Goal: Information Seeking & Learning: Learn about a topic

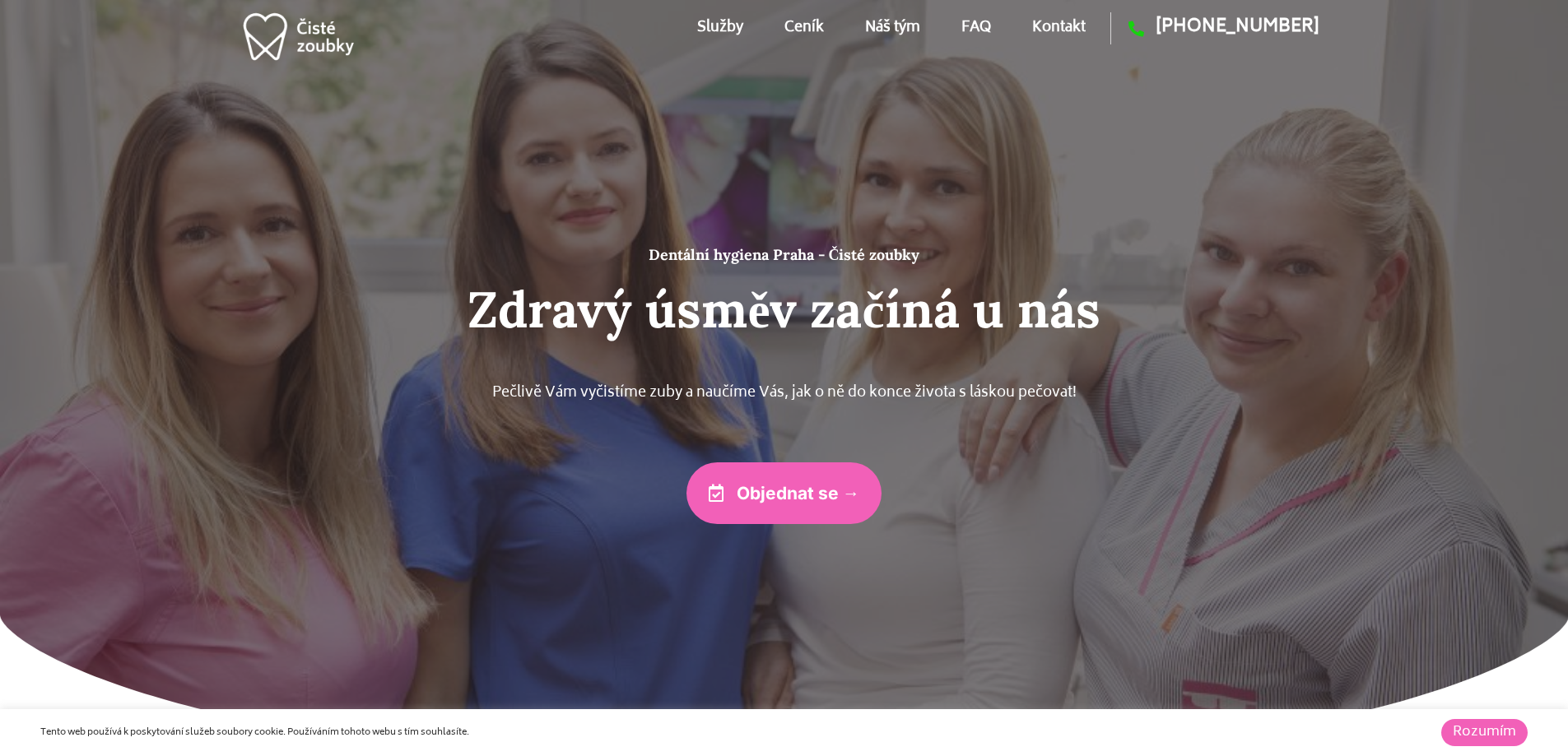
click at [982, 308] on h2 "Zdravý úsměv začíná u nás" at bounding box center [784, 309] width 987 height 60
click at [508, 388] on p "Pečlivě Vám vyčistíme zuby a naučíme Vás, jak o ně do konce života s láskou peč…" at bounding box center [784, 393] width 987 height 27
drag, startPoint x: 508, startPoint y: 388, endPoint x: 1107, endPoint y: 390, distance: 599.0
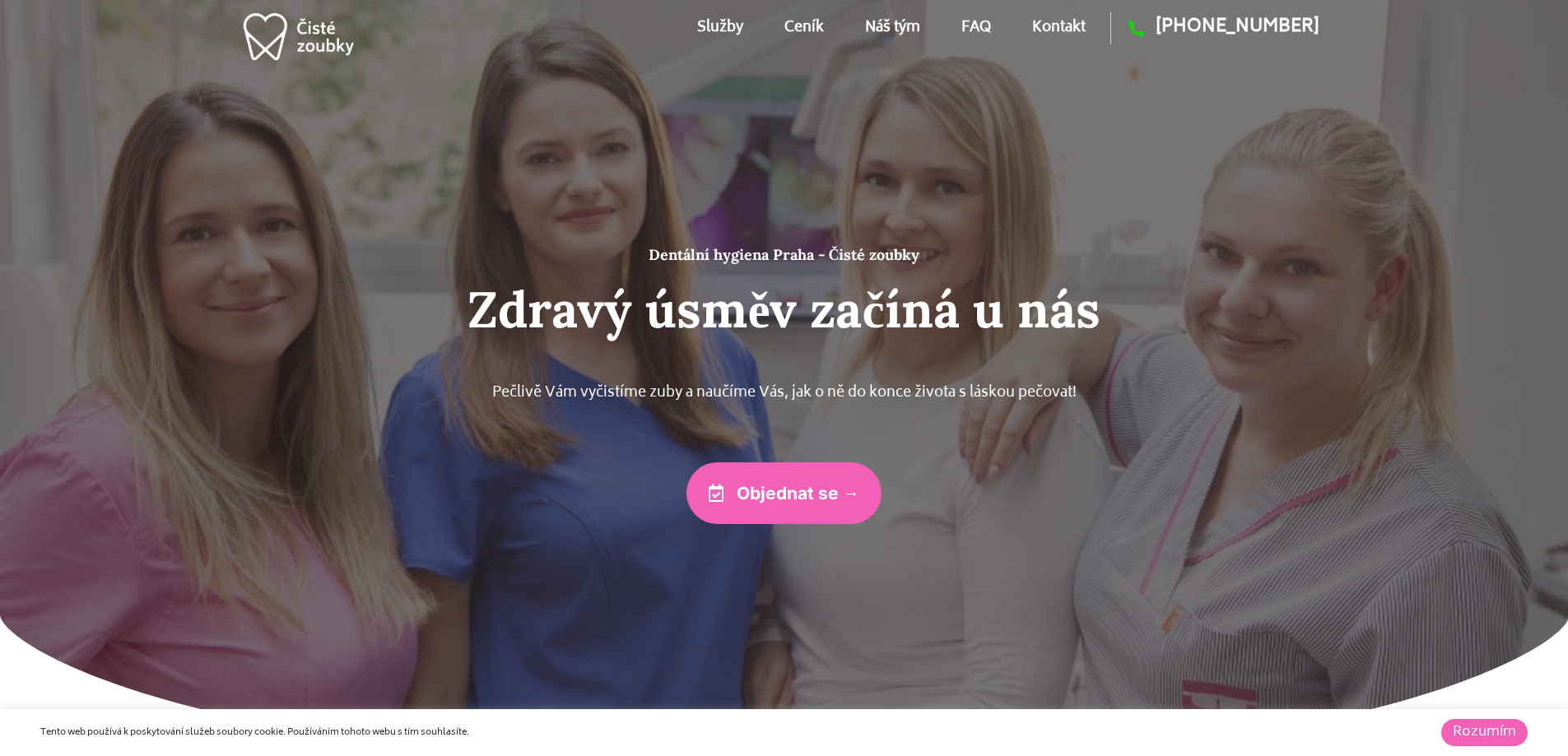
click at [1107, 390] on p "Pečlivě Vám vyčistíme zuby a naučíme Vás, jak o ně do konce života s láskou peč…" at bounding box center [784, 393] width 987 height 27
click at [1107, 380] on p "Pečlivě Vám vyčistíme zuby a naučíme Vás, jak o ně do konce života s láskou peč…" at bounding box center [784, 393] width 987 height 27
click at [1060, 20] on link "Kontakt" at bounding box center [1059, 28] width 54 height 74
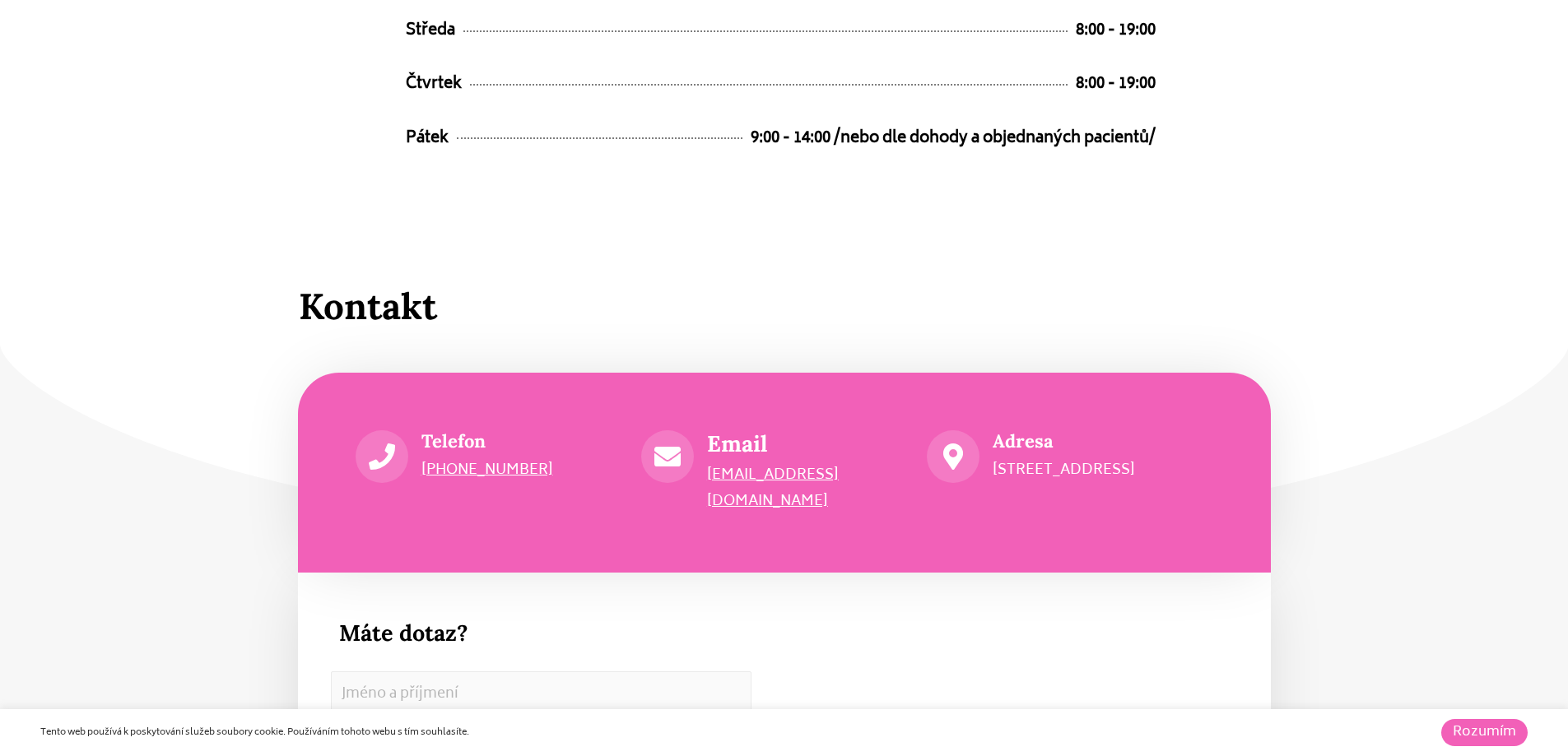
scroll to position [8880, 0]
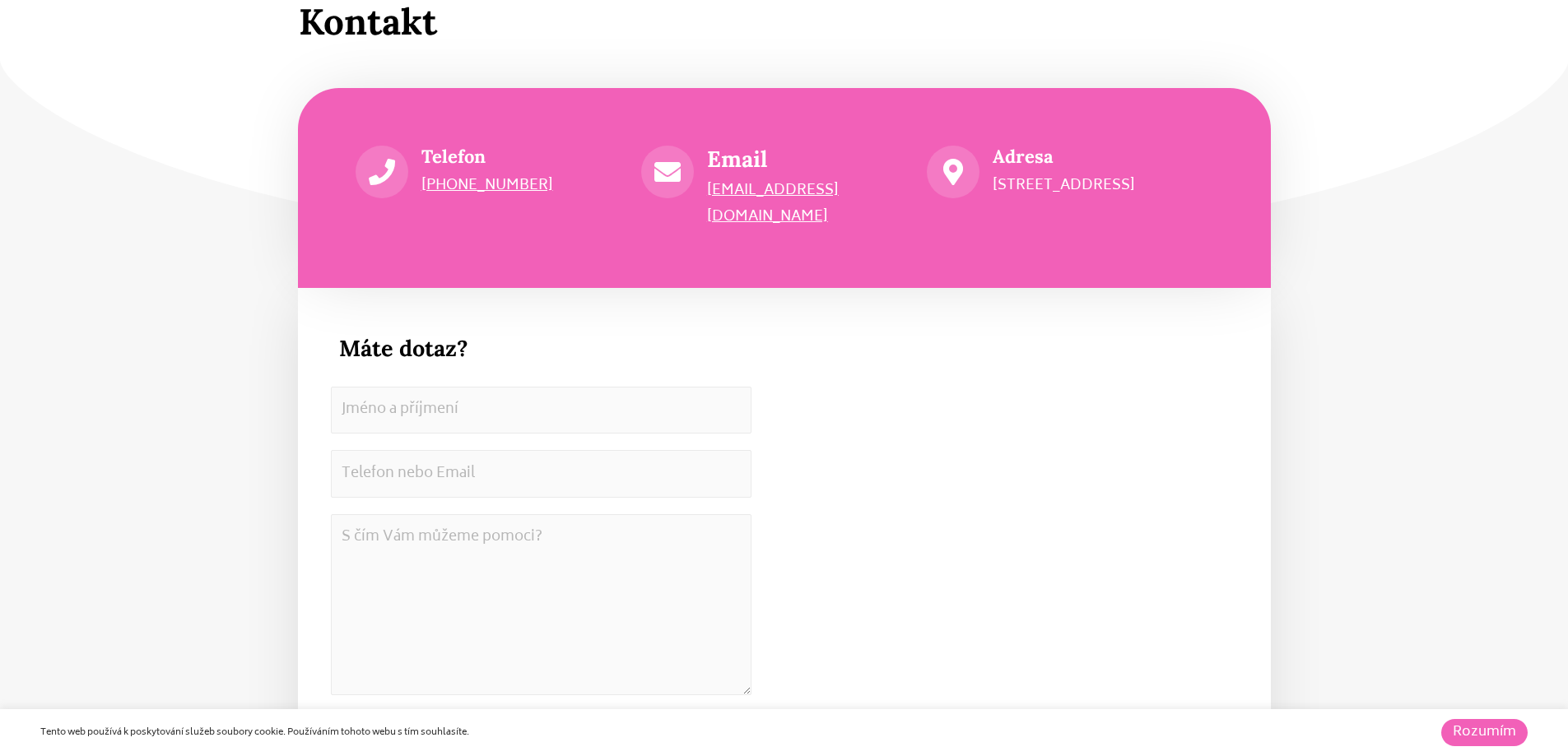
drag, startPoint x: 303, startPoint y: 26, endPoint x: 288, endPoint y: 27, distance: 15.0
click at [290, 27] on div "Kontakt" at bounding box center [784, 22] width 987 height 60
click at [448, 335] on h3 "Máte dotaz?" at bounding box center [545, 348] width 412 height 27
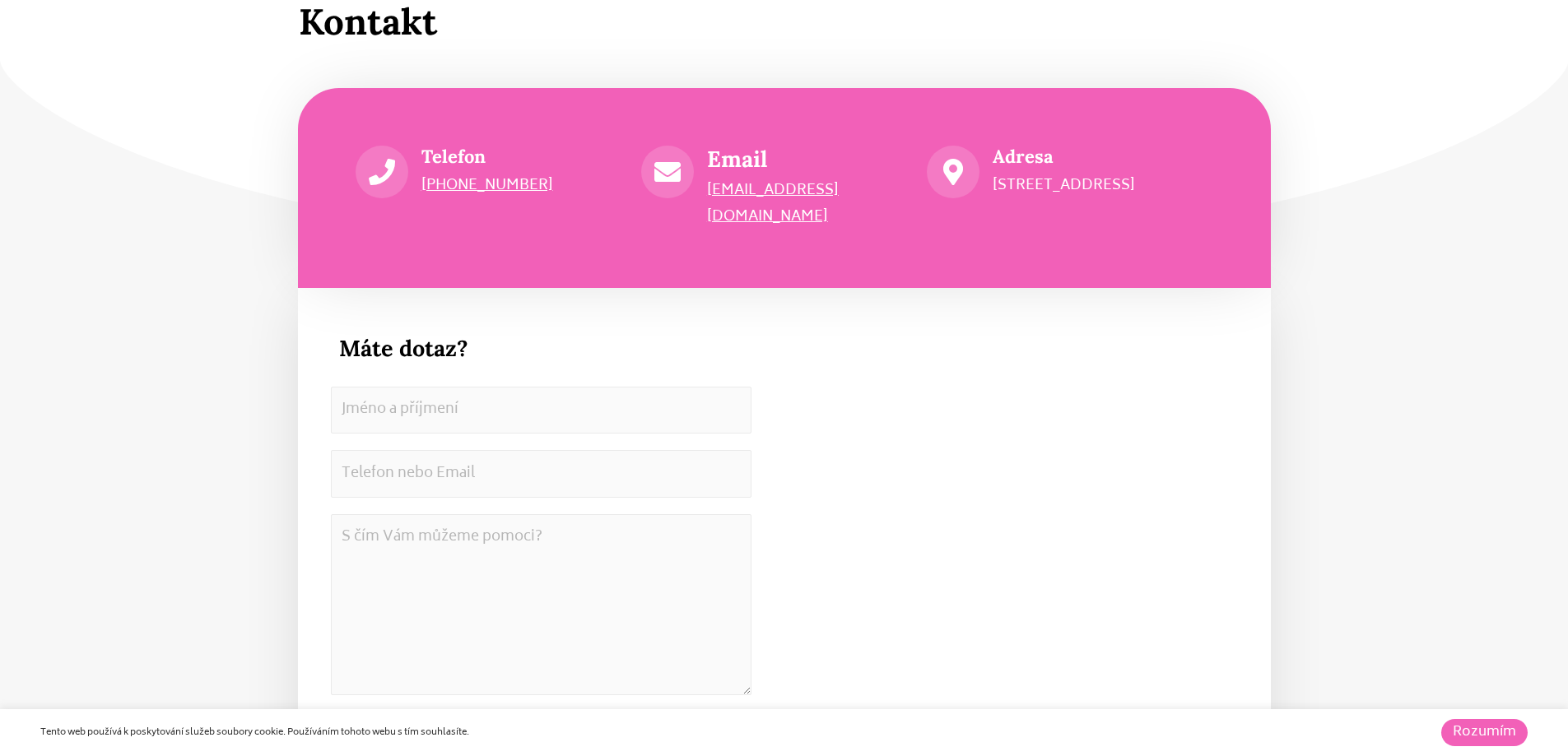
click at [535, 335] on h3 "Máte dotaz?" at bounding box center [545, 348] width 412 height 27
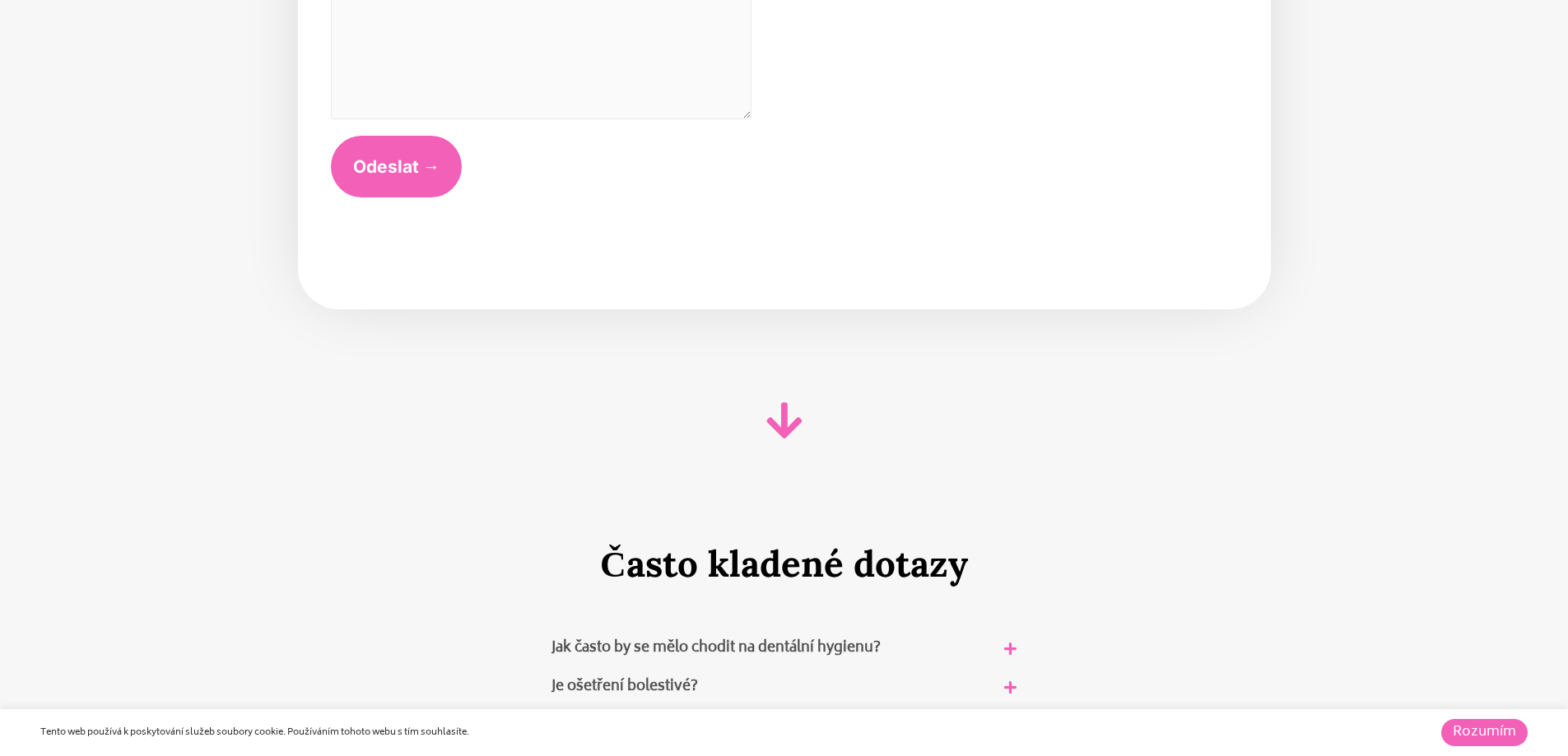
scroll to position [9621, 0]
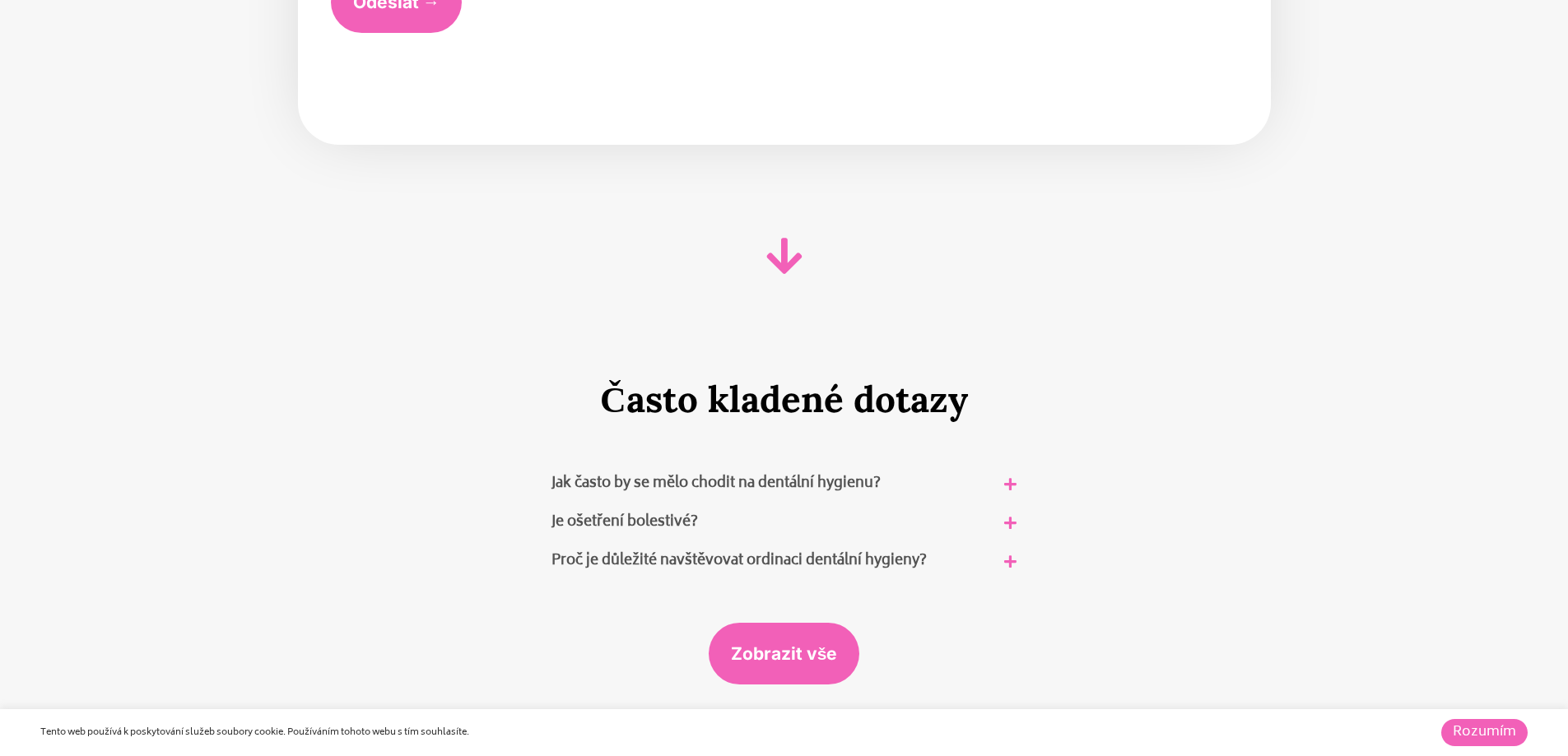
drag, startPoint x: 886, startPoint y: 360, endPoint x: 536, endPoint y: 391, distance: 351.4
click at [536, 391] on h2 "Často kladené dotazy" at bounding box center [784, 399] width 908 height 44
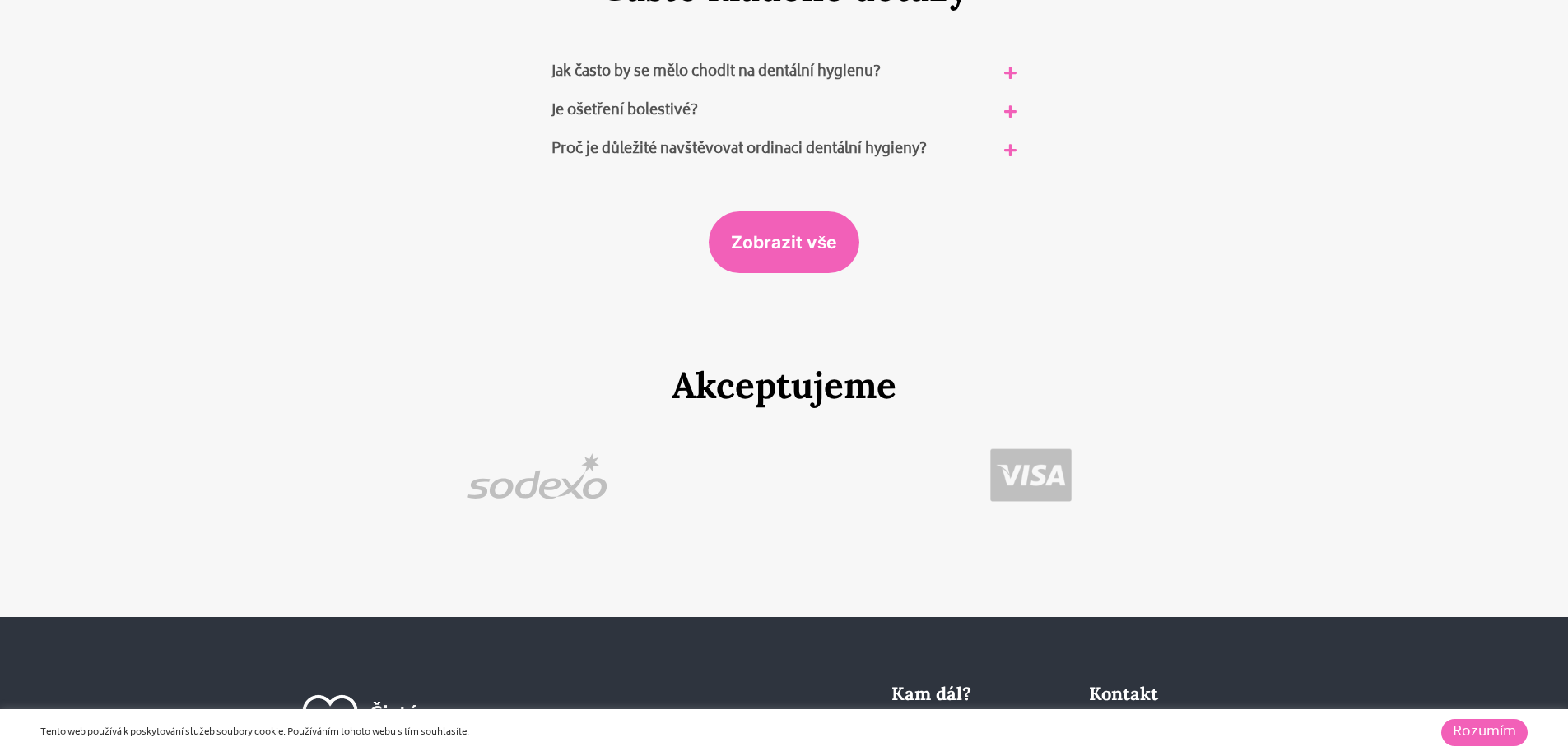
click at [944, 131] on div "Proč je důležité navštěvovat ordinaci dentální hygieny?" at bounding box center [784, 150] width 491 height 39
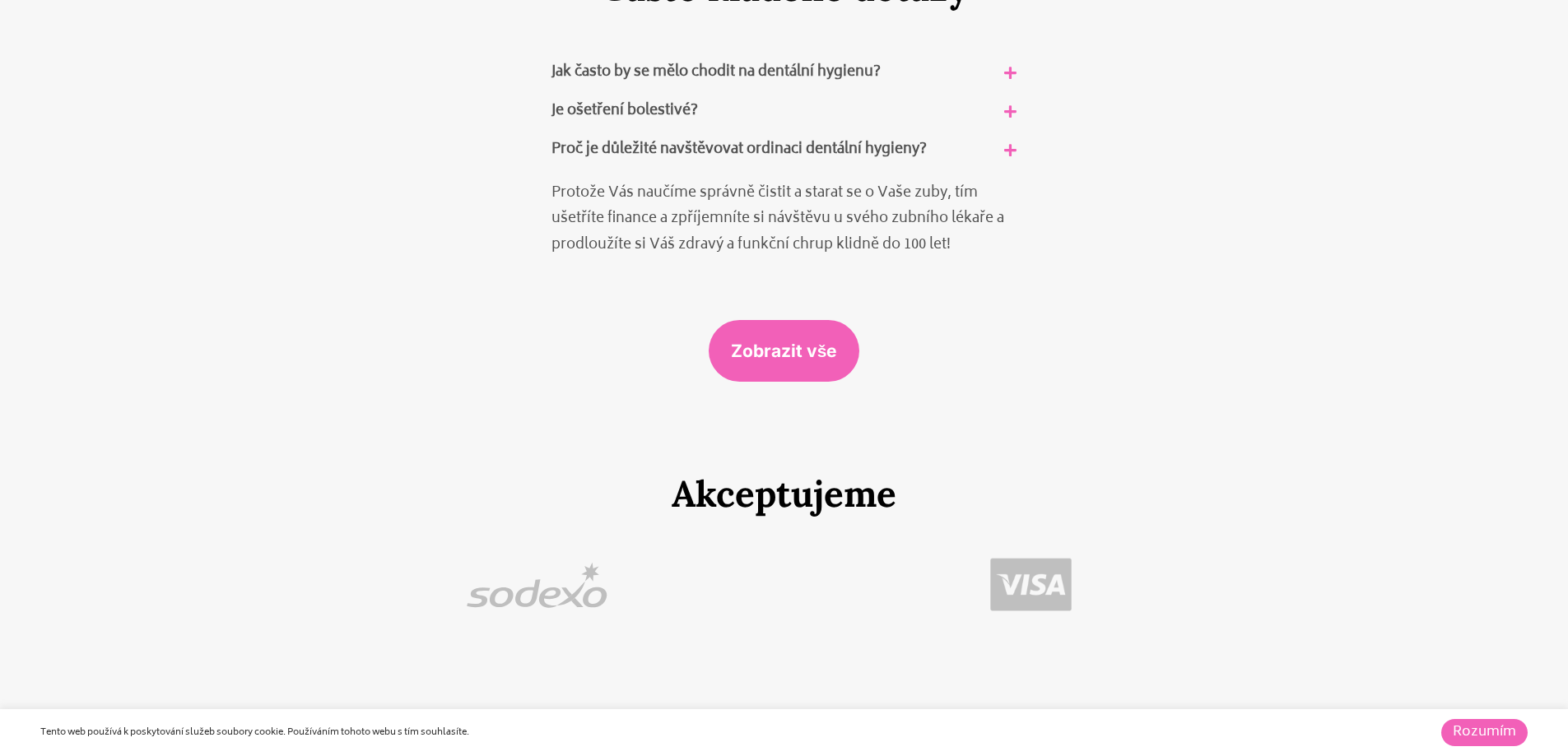
click at [837, 138] on link "Proč je důležité navštěvovat ordinaci dentální hygieny?" at bounding box center [738, 150] width 376 height 25
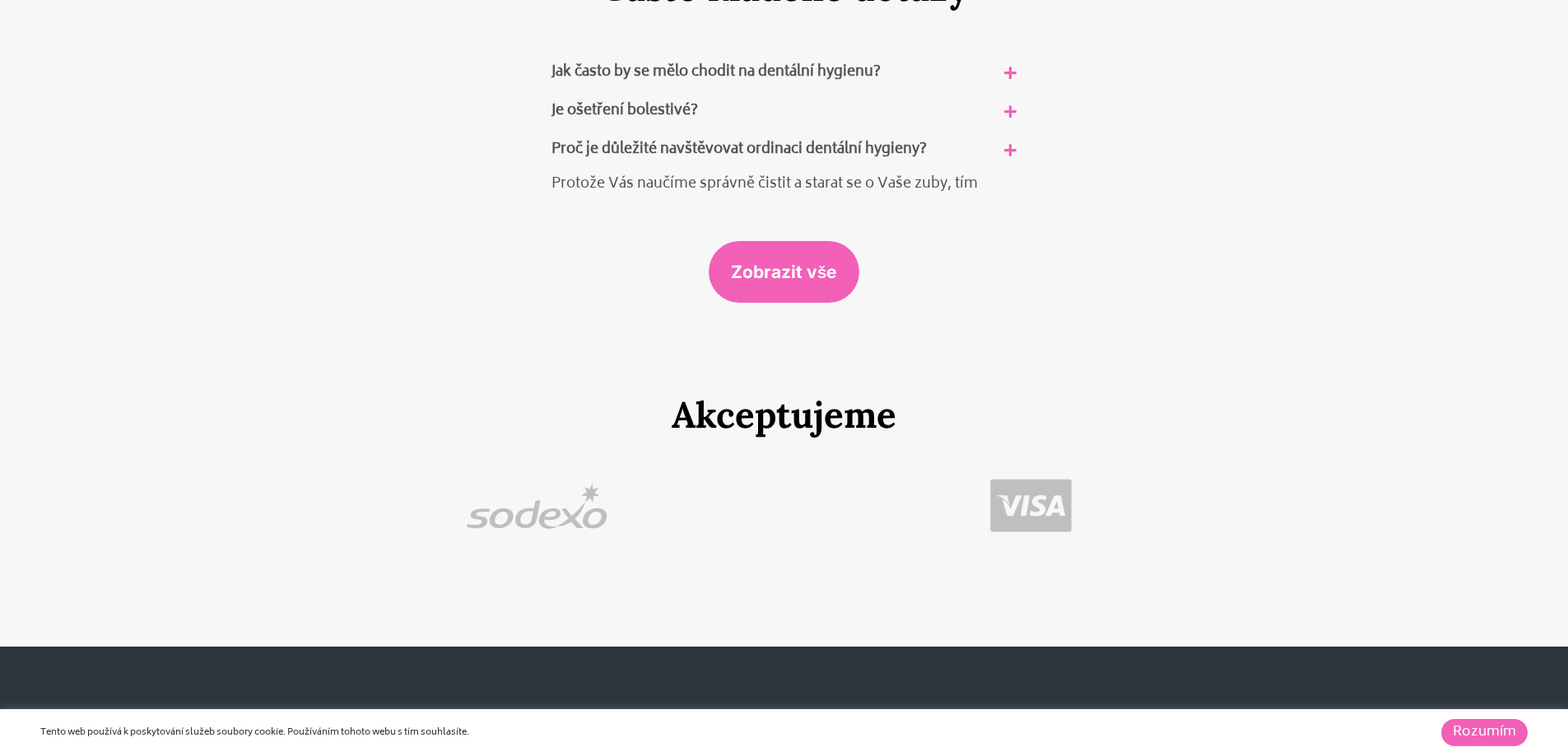
click at [820, 92] on div "Je ošetření bolestivé?" at bounding box center [784, 111] width 491 height 39
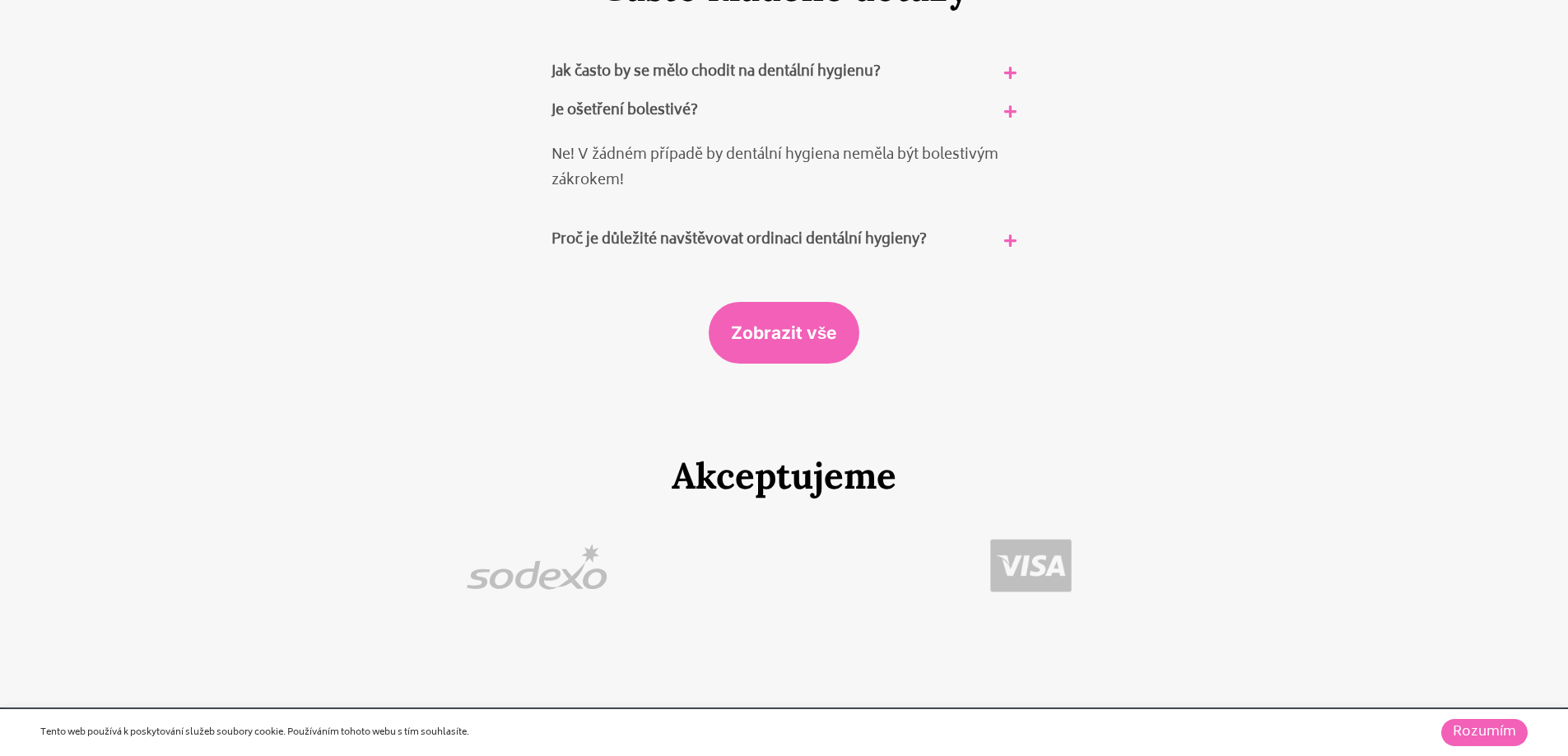
click at [660, 99] on link "Je ošetření bolestivé?" at bounding box center [624, 111] width 147 height 25
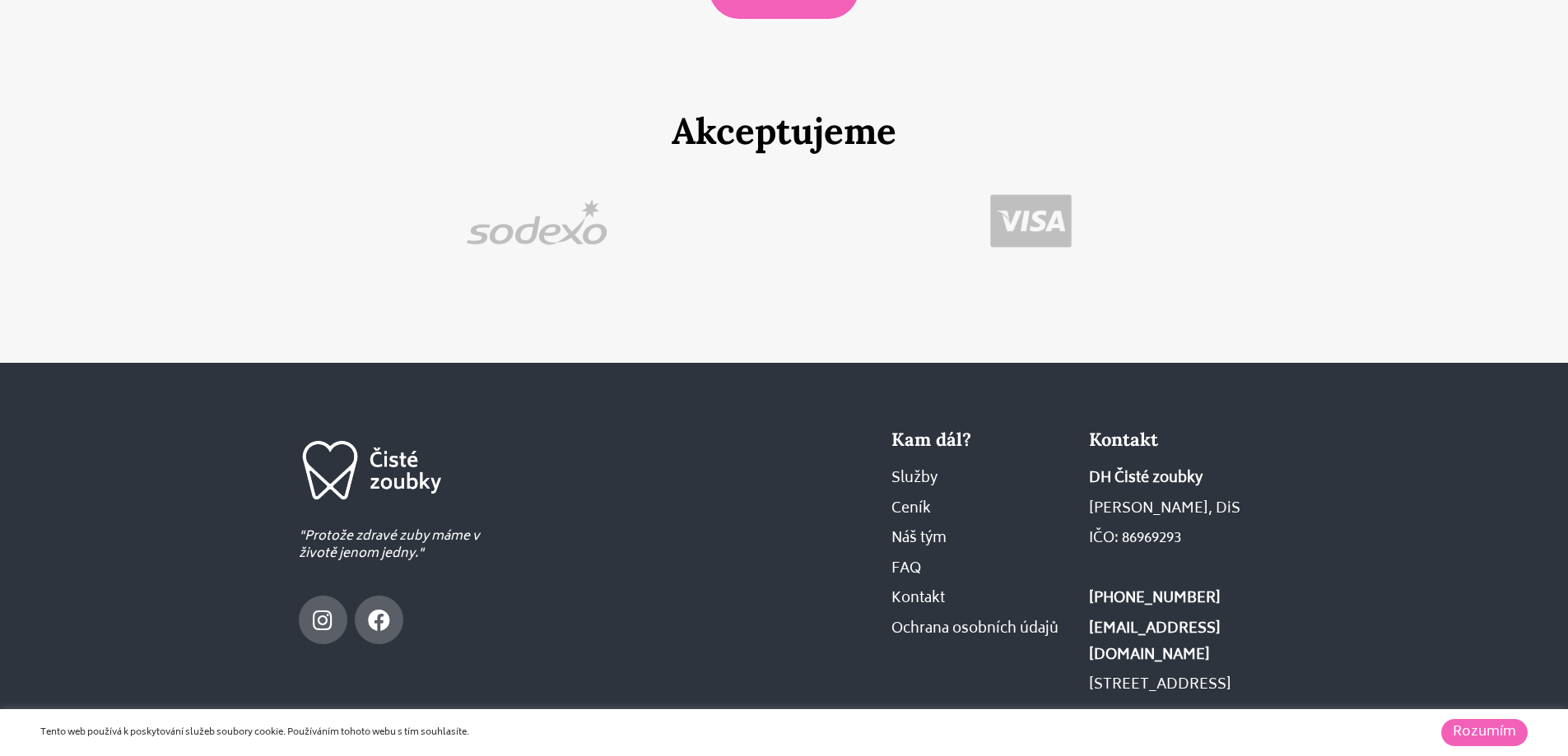
scroll to position [10285, 0]
click at [1496, 746] on div "Rozumím" at bounding box center [1482, 732] width 90 height 36
drag, startPoint x: 436, startPoint y: 528, endPoint x: 241, endPoint y: 516, distance: 195.4
click at [241, 516] on section ""Protože zdravé zuby máme v životě jenom jedny." Instagram Facebook Kam dál? Sl…" at bounding box center [784, 565] width 1568 height 402
click at [536, 562] on div ""Protože zdravé zuby máme v životě jenom jedny." Instagram Facebook" at bounding box center [428, 565] width 277 height 287
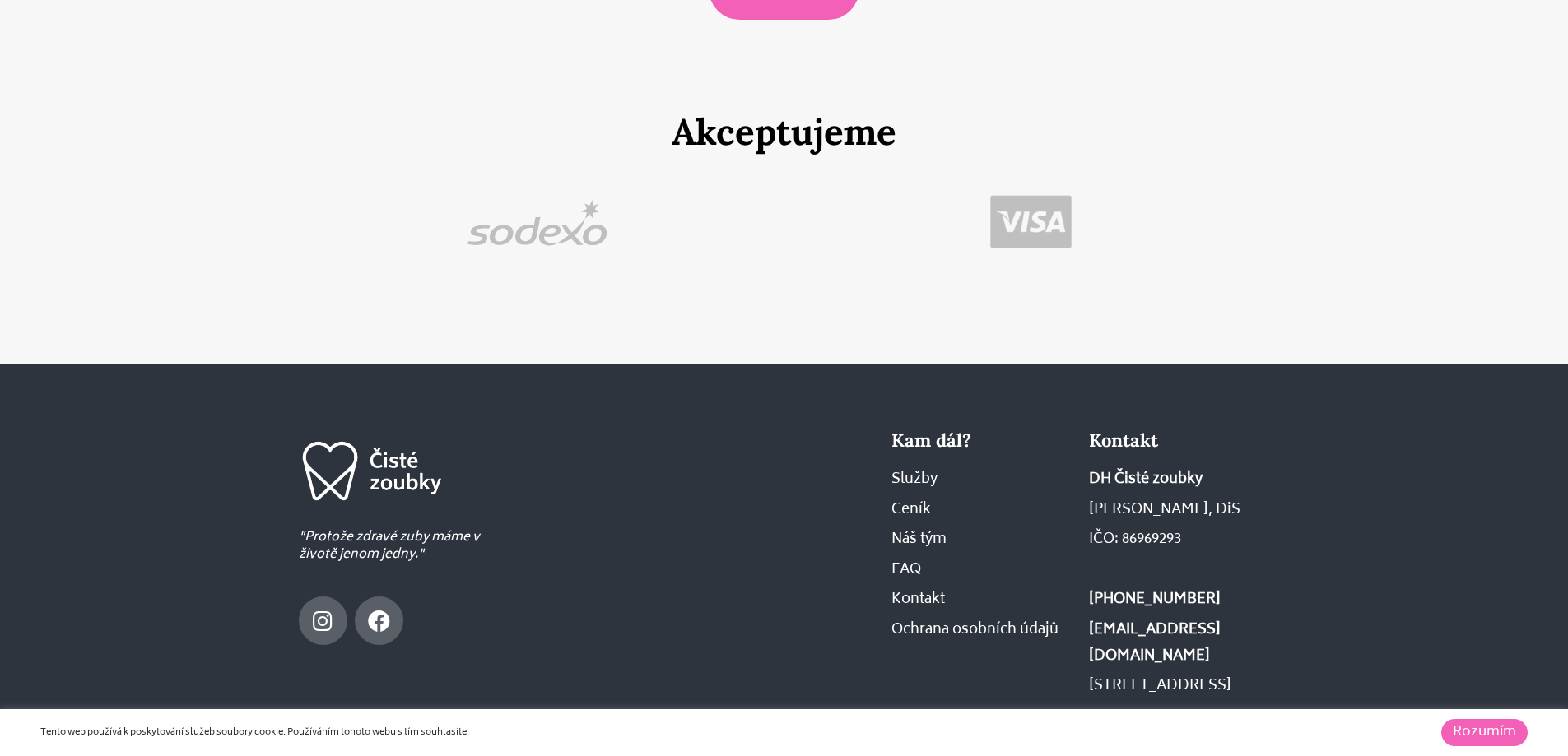
drag, startPoint x: 342, startPoint y: 522, endPoint x: 314, endPoint y: 519, distance: 28.2
click at [248, 516] on section ""Protože zdravé zuby máme v životě jenom jedny." Instagram Facebook Kam dál? Sl…" at bounding box center [784, 565] width 1568 height 402
click at [481, 596] on div "Instagram Facebook" at bounding box center [395, 620] width 194 height 49
click at [914, 588] on span "Kontakt" at bounding box center [918, 600] width 54 height 27
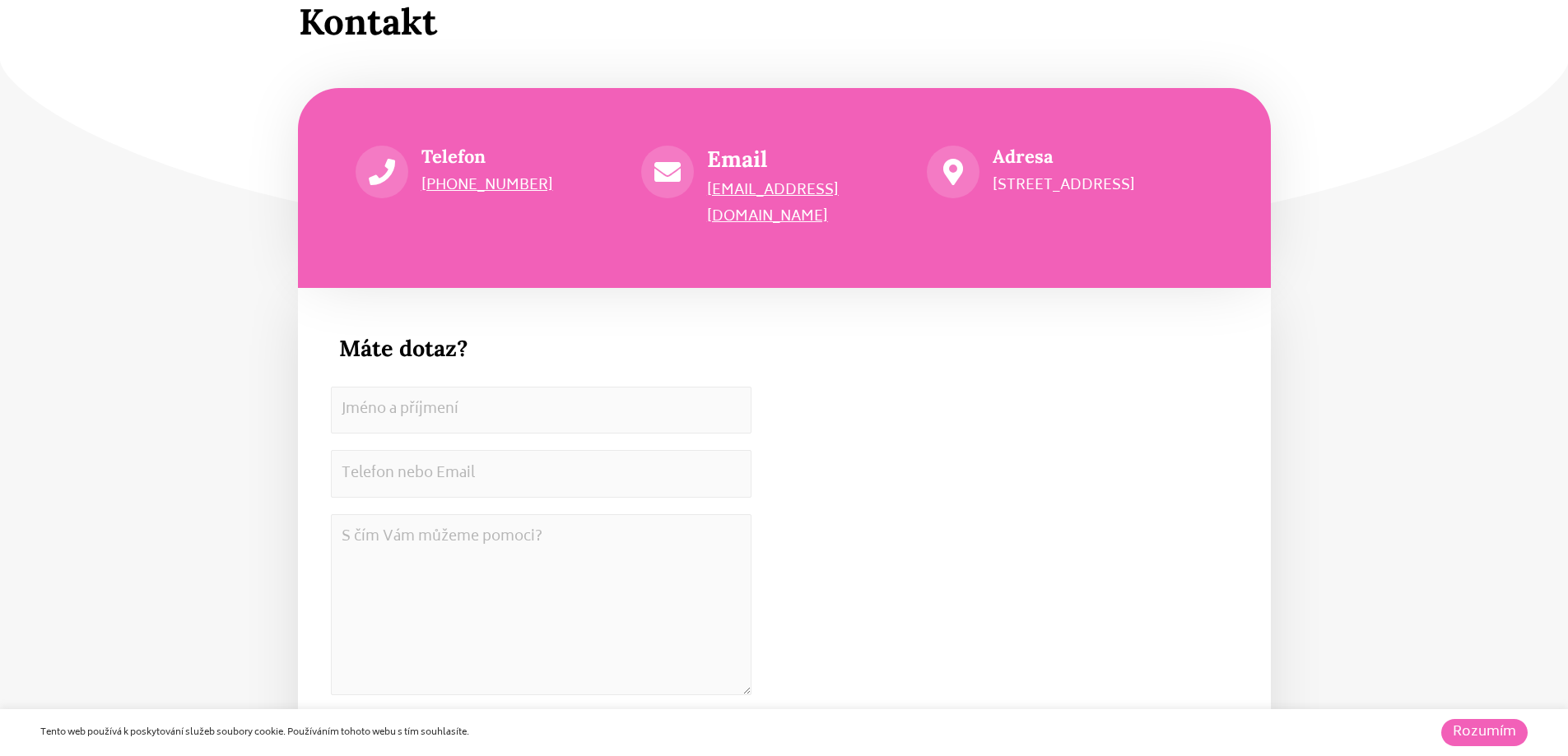
click at [1516, 734] on link "Rozumím" at bounding box center [1484, 732] width 86 height 27
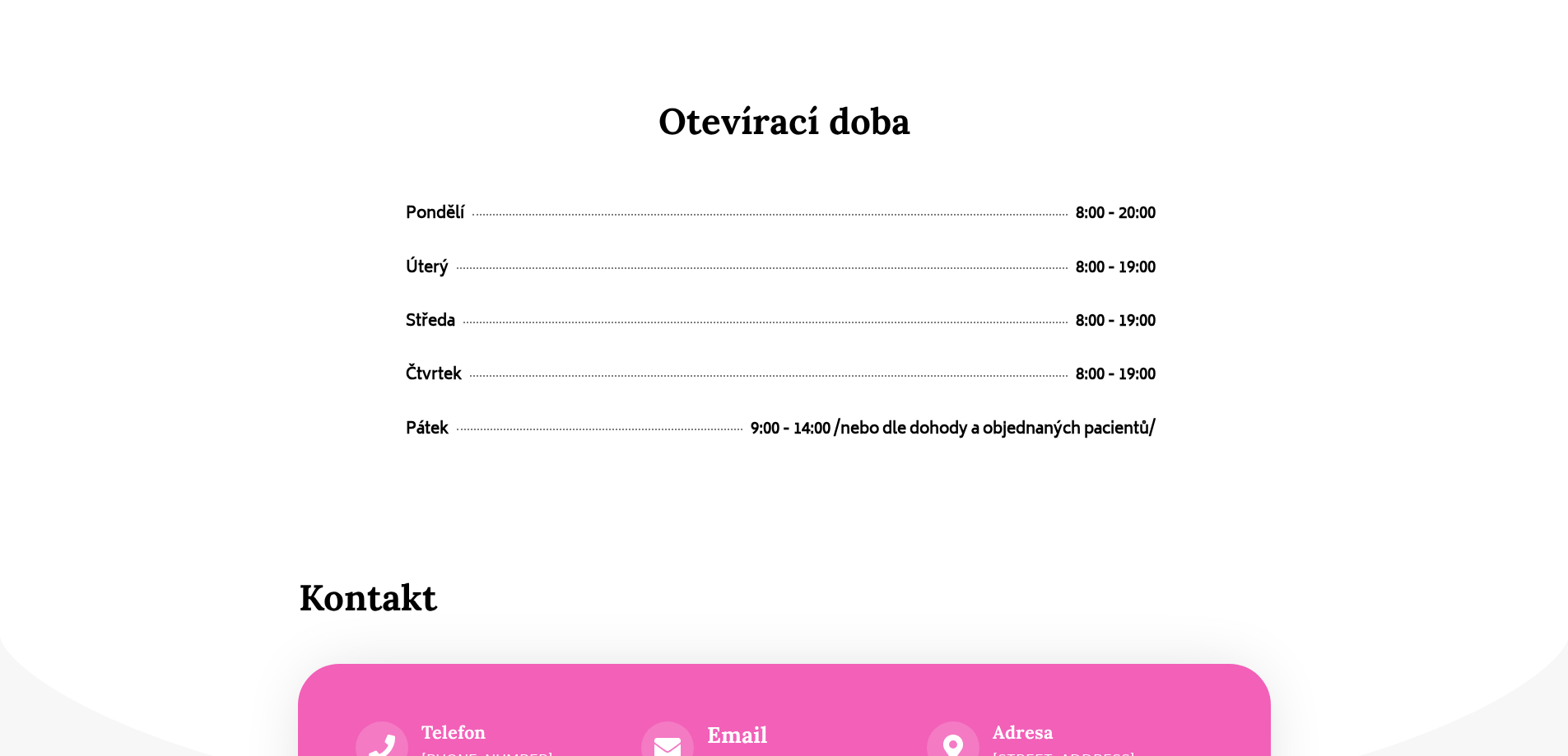
scroll to position [7811, 0]
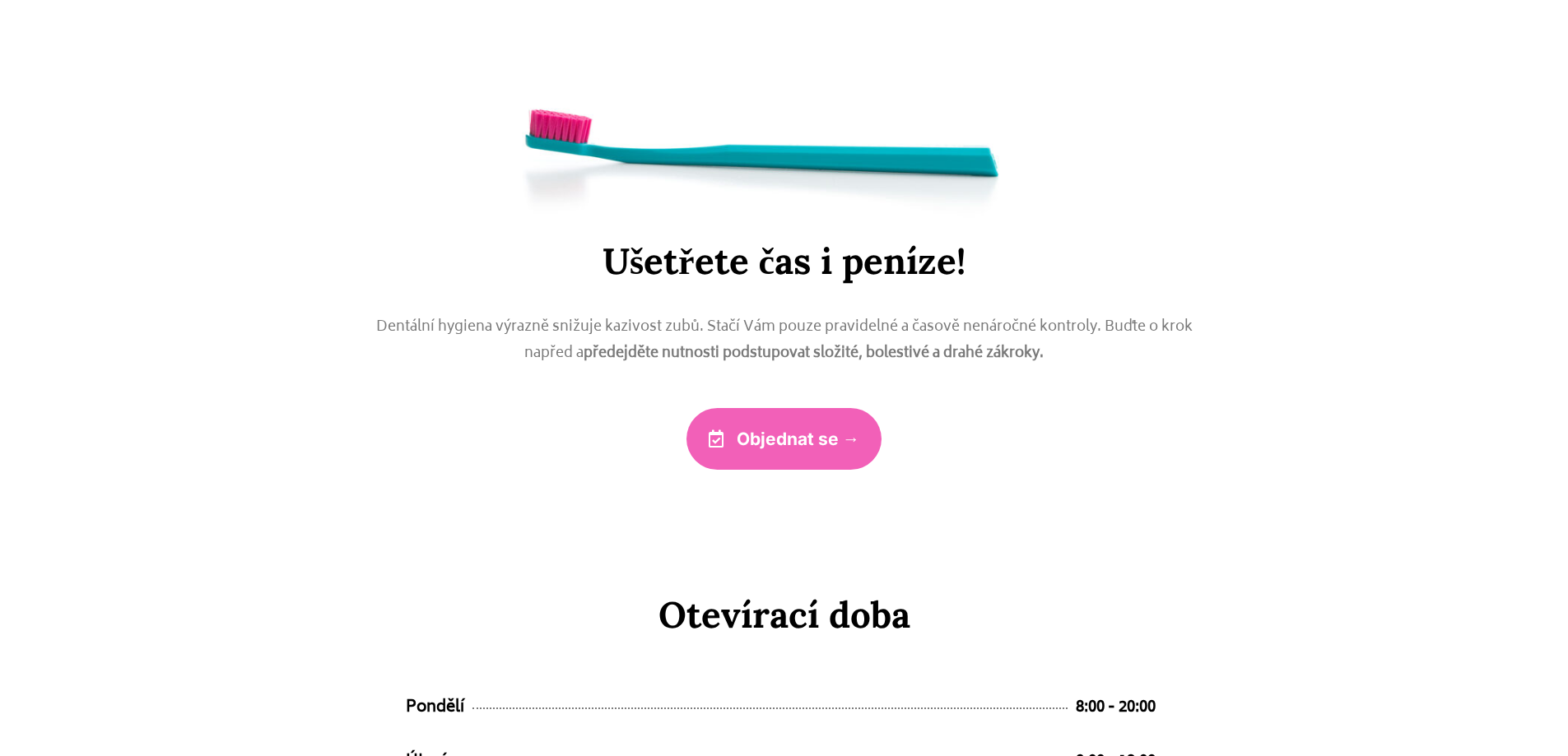
drag, startPoint x: 1045, startPoint y: 352, endPoint x: 289, endPoint y: 307, distance: 757.3
click at [290, 307] on div "Dentální hygiena výrazně snižuje kazivost zubů. Stačí Vám pouze pravidelné a ča…" at bounding box center [784, 348] width 987 height 85
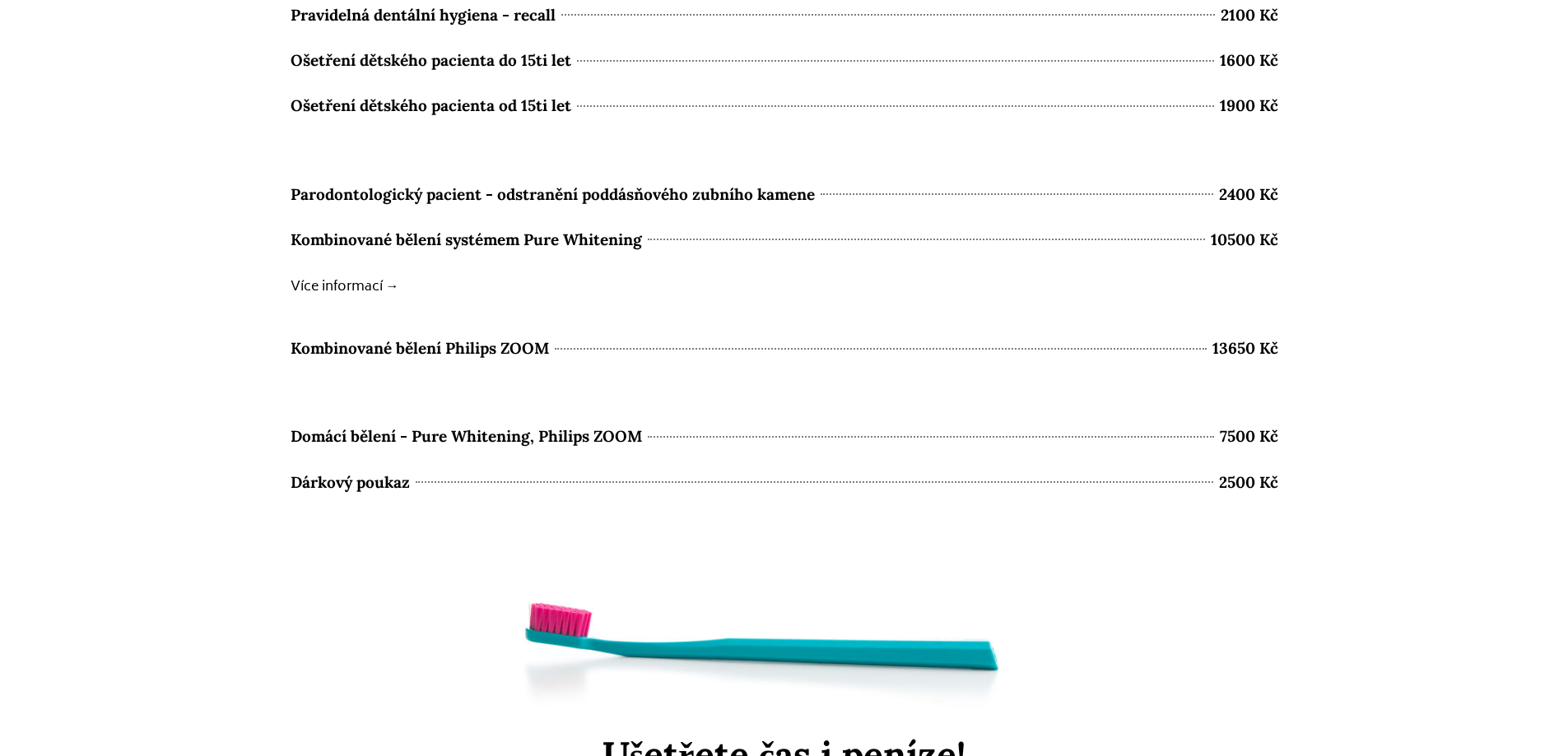
scroll to position [6742, 0]
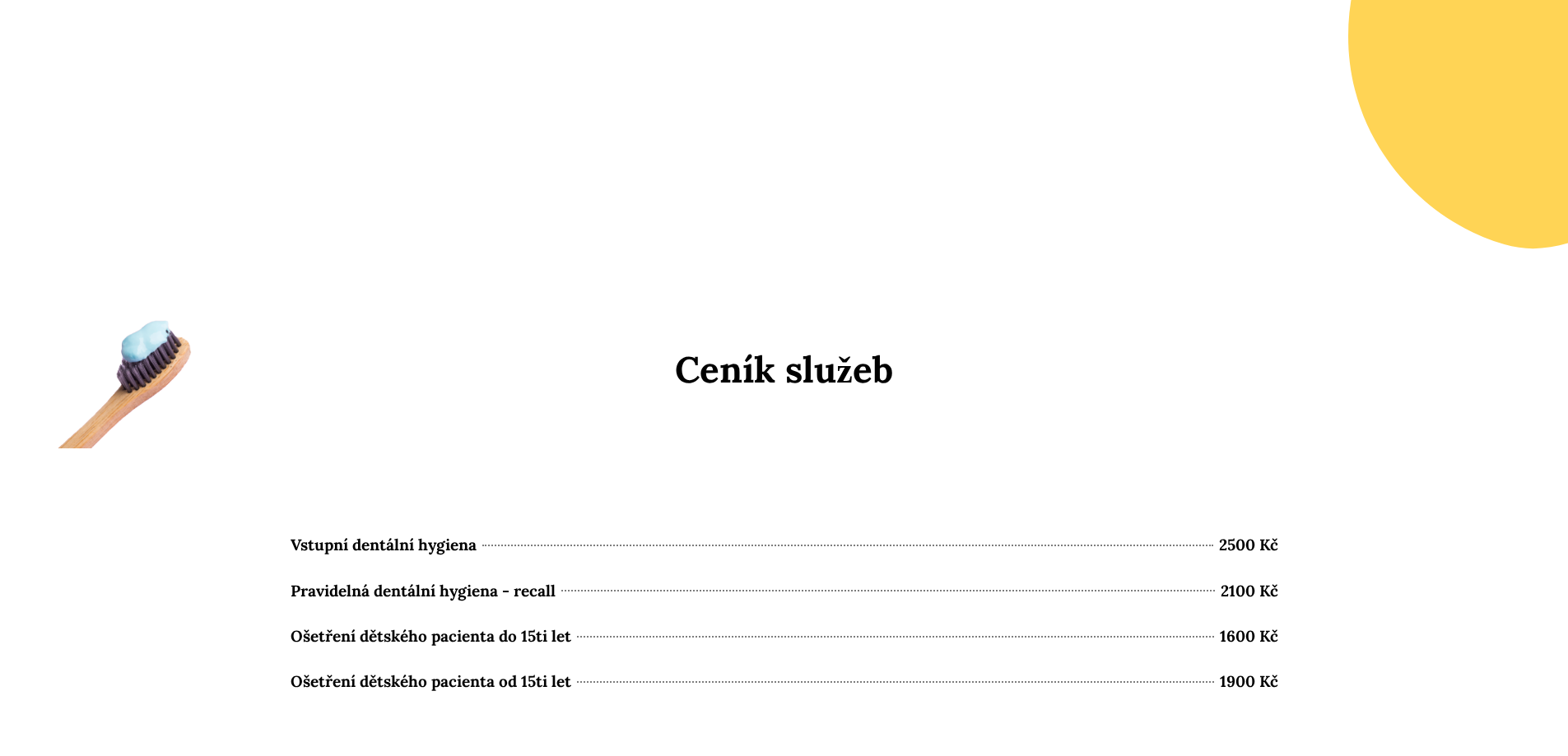
click at [814, 342] on div "Ceník služeb" at bounding box center [784, 394] width 987 height 109
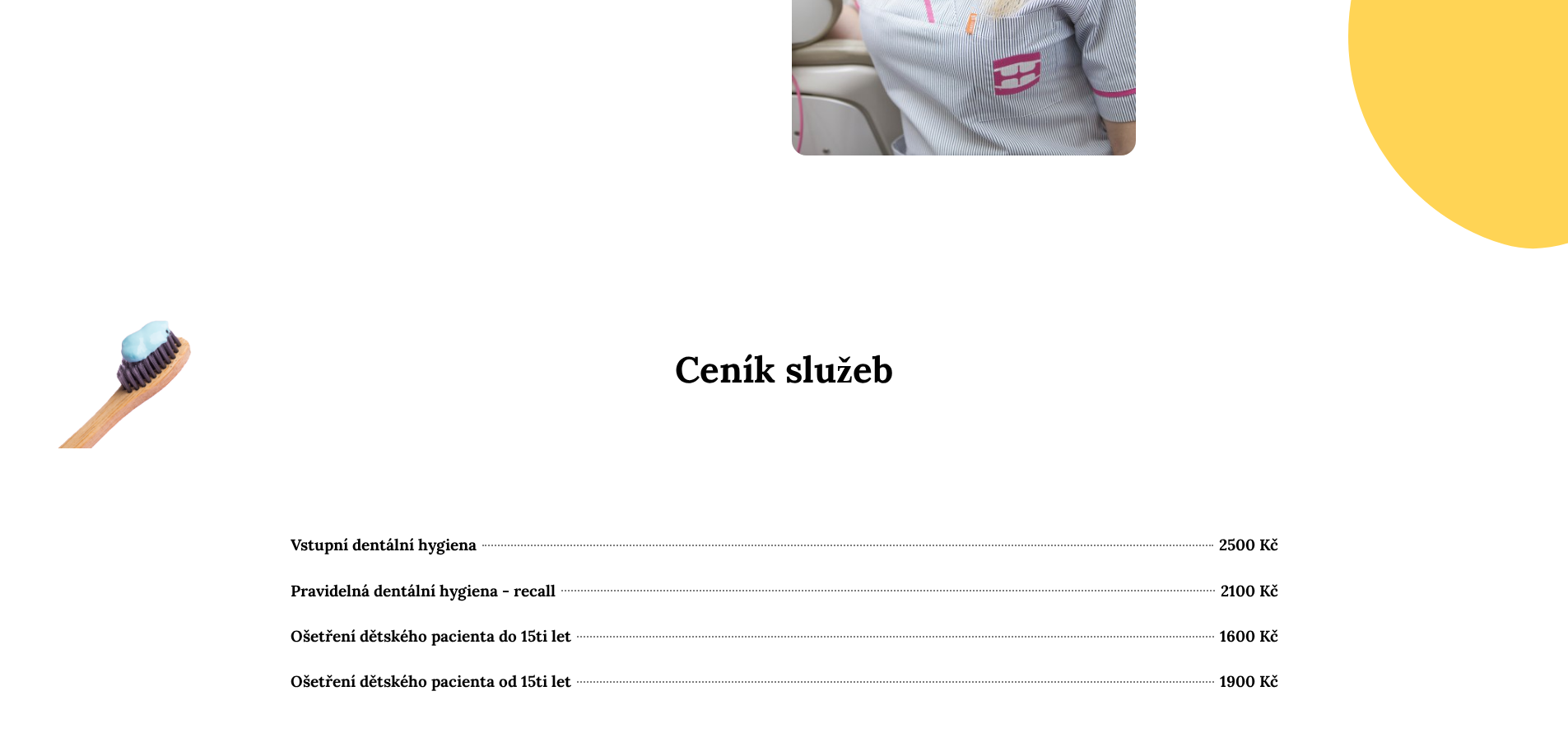
click at [815, 342] on div "Ceník služeb" at bounding box center [784, 394] width 987 height 109
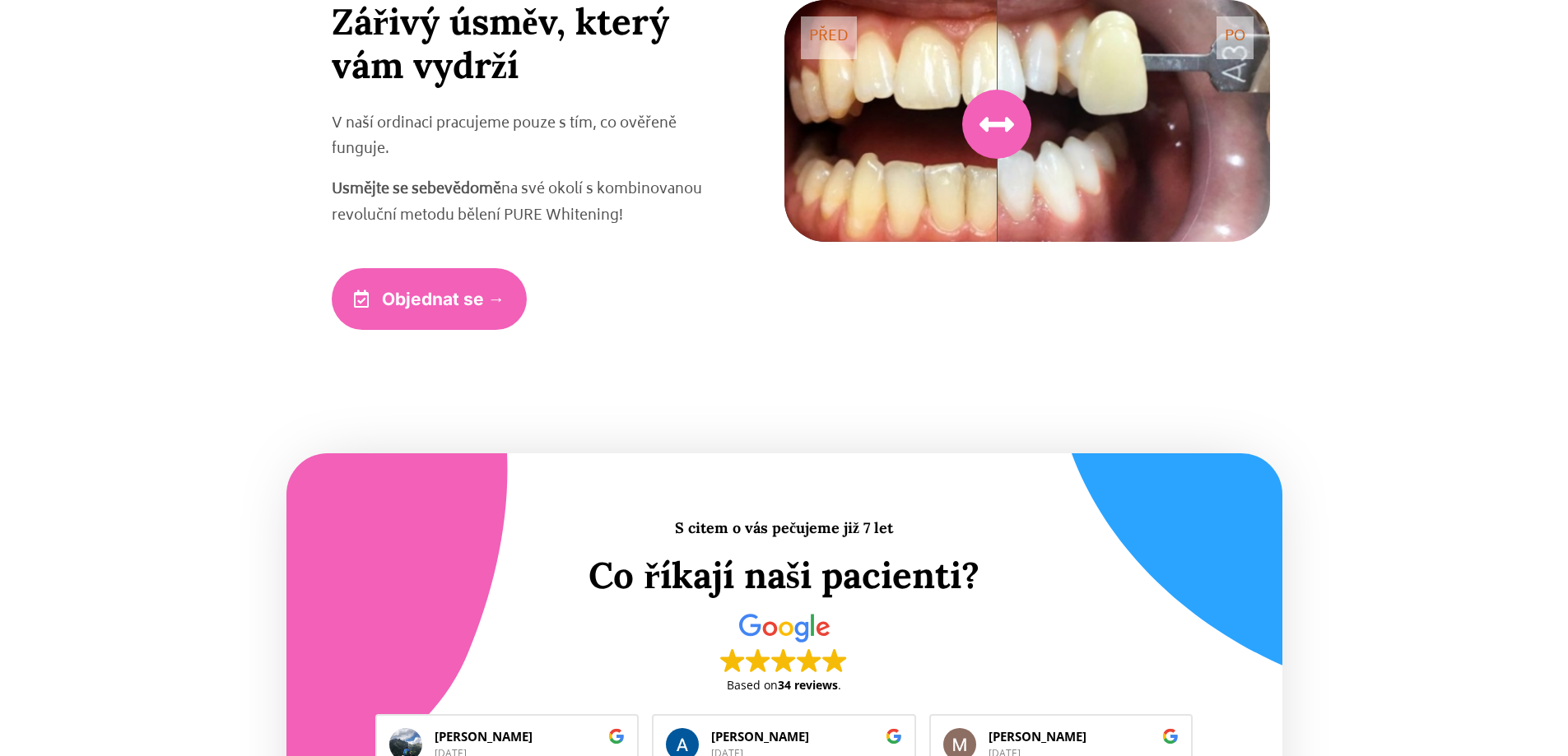
scroll to position [3862, 0]
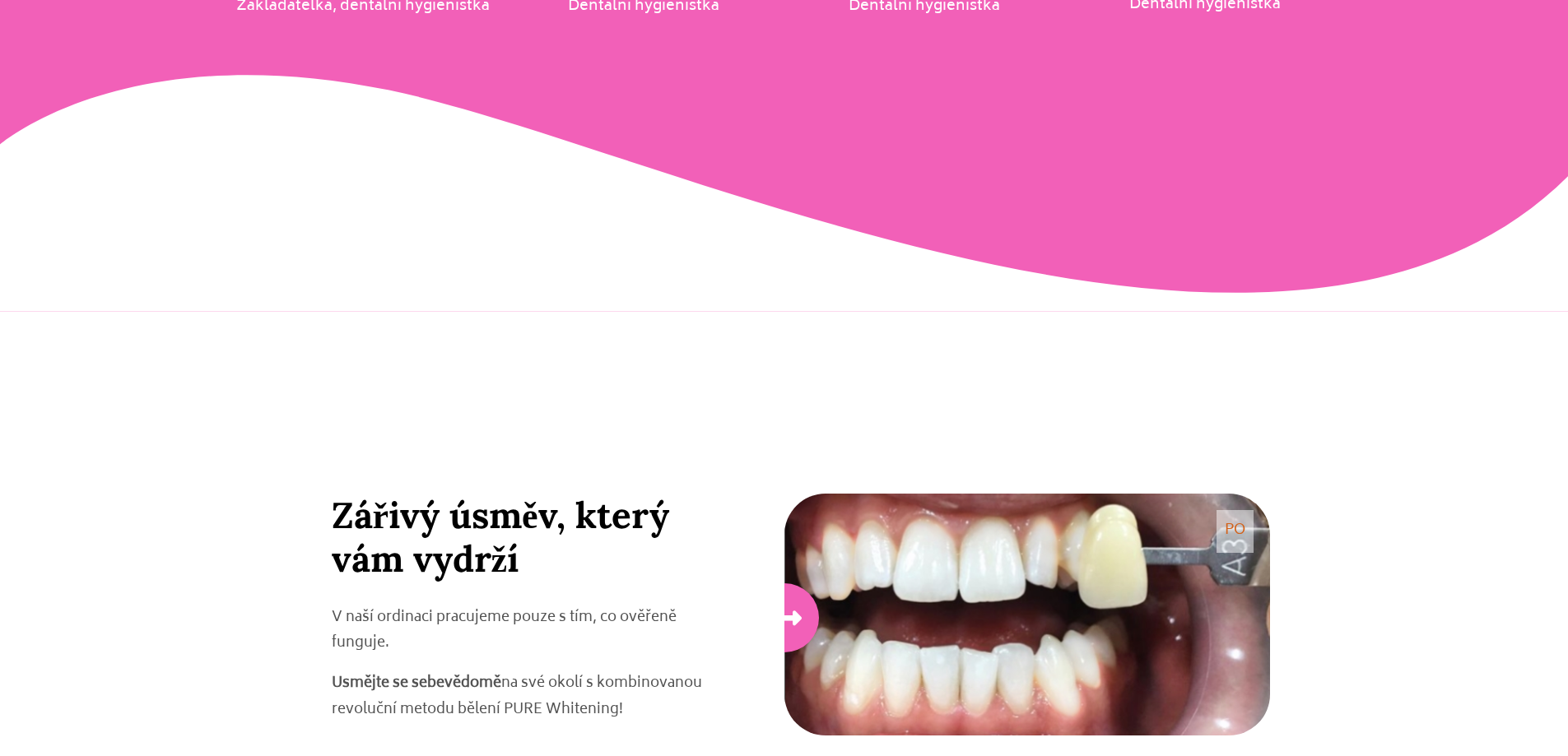
drag, startPoint x: 1016, startPoint y: 610, endPoint x: 1391, endPoint y: 640, distance: 376.2
click at [1391, 644] on section "Zářivý úsměv, který vám vydrží V naší ordinaci pracujeme pouze s tím, co ověřen…" at bounding box center [784, 642] width 1568 height 379
drag, startPoint x: 1265, startPoint y: 628, endPoint x: 551, endPoint y: 668, distance: 715.1
click at [551, 668] on div "Zářivý úsměv, který vám vydrží V naší ordinaci pracujeme pouze s tím, co ověřen…" at bounding box center [784, 658] width 971 height 330
drag, startPoint x: 259, startPoint y: 540, endPoint x: 657, endPoint y: 556, distance: 398.3
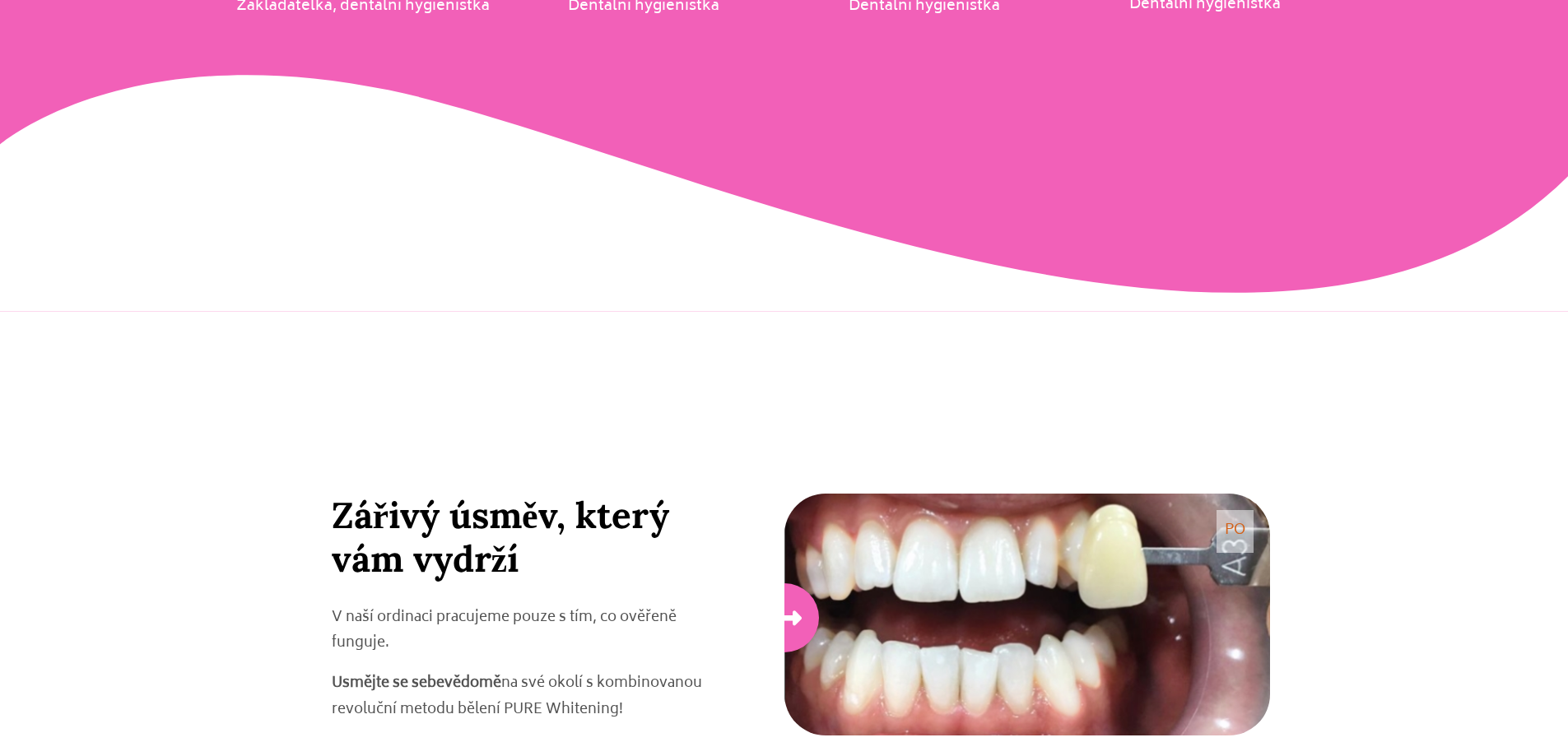
click at [660, 556] on section "Zářivý úsměv, který vám vydrží V naší ordinaci pracujeme pouze s tím, co ověřen…" at bounding box center [784, 642] width 1568 height 379
click at [602, 554] on h2 "Zářivý úsměv, který vám vydrží" at bounding box center [525, 537] width 387 height 87
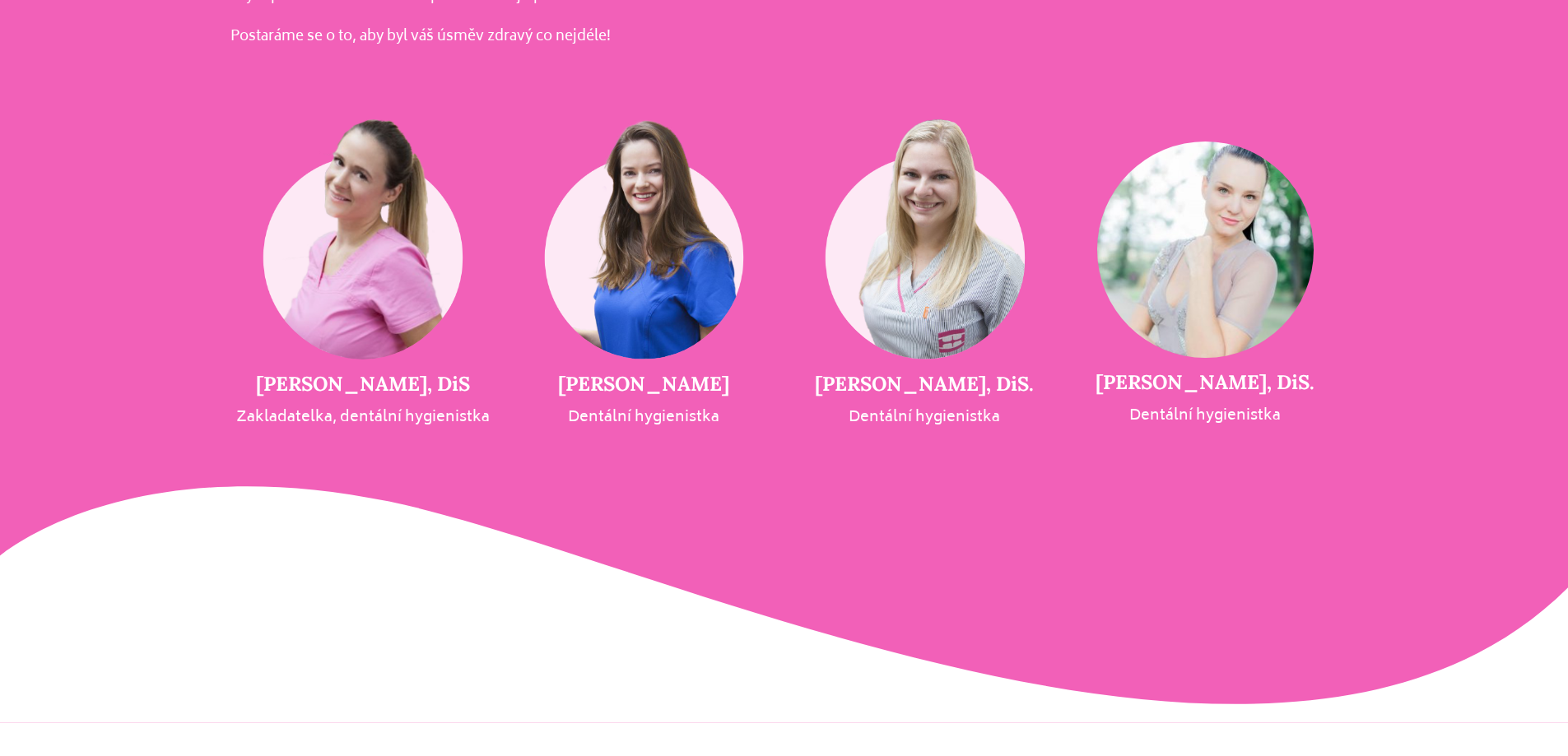
scroll to position [3369, 0]
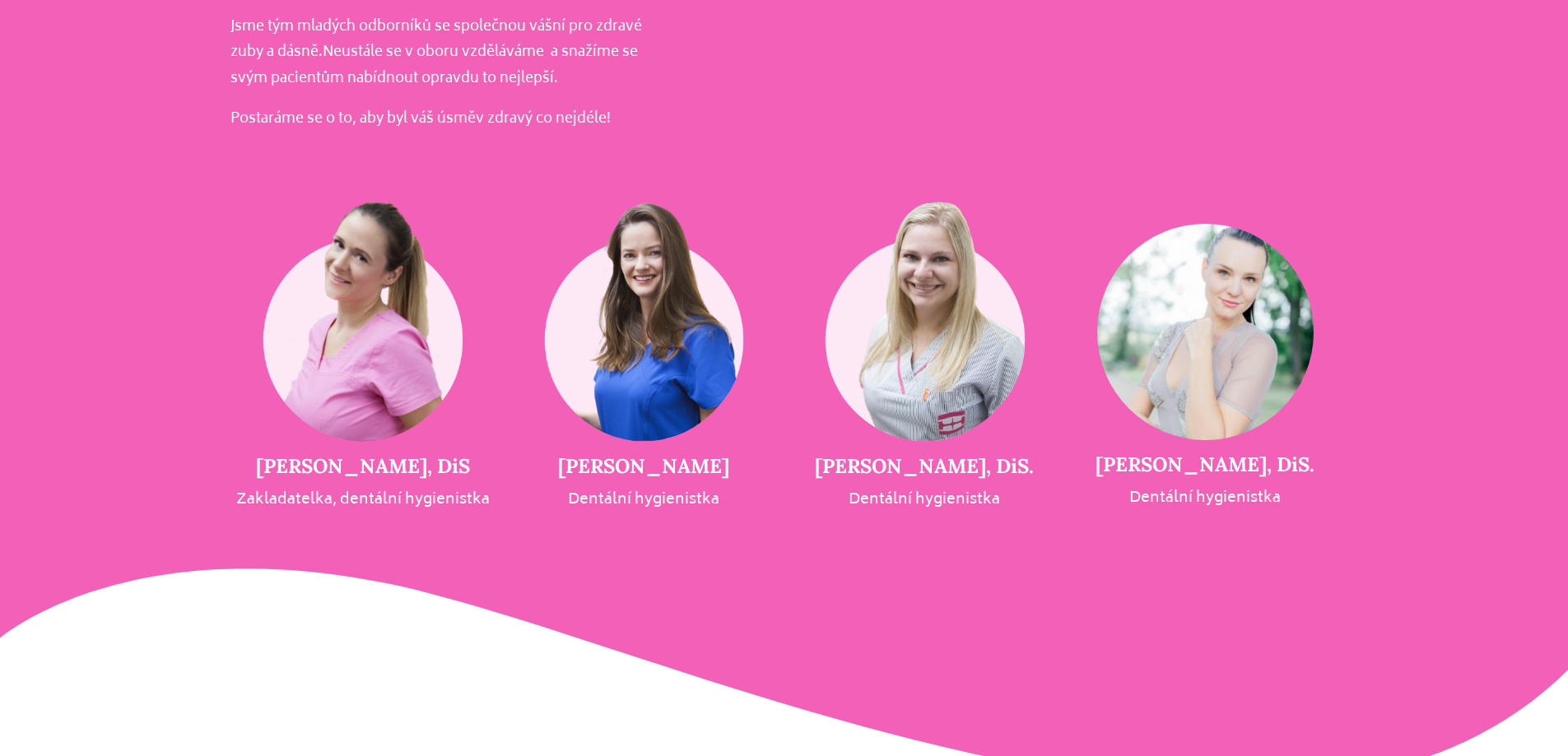
click at [1160, 467] on h5 "[PERSON_NAME], DiS." at bounding box center [1204, 465] width 280 height 24
drag, startPoint x: 1160, startPoint y: 467, endPoint x: 1270, endPoint y: 463, distance: 110.1
click at [1270, 463] on h5 "[PERSON_NAME], DiS." at bounding box center [1204, 465] width 280 height 24
drag, startPoint x: 1253, startPoint y: 462, endPoint x: 1146, endPoint y: 453, distance: 107.4
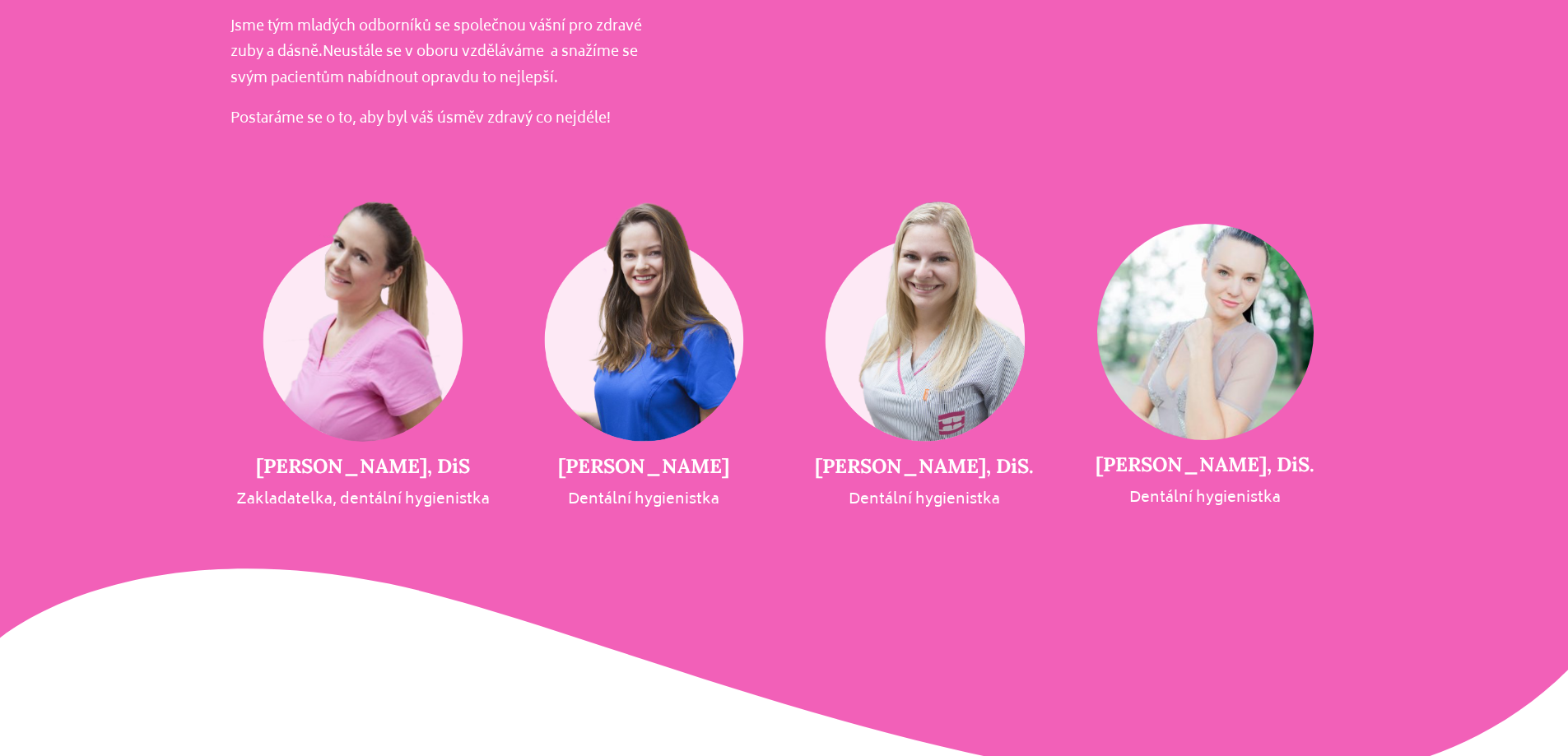
click at [1146, 453] on h5 "[PERSON_NAME], DiS." at bounding box center [1204, 465] width 280 height 24
click at [1143, 453] on h5 "[PERSON_NAME], DiS." at bounding box center [1204, 465] width 280 height 24
drag, startPoint x: 1143, startPoint y: 453, endPoint x: 1195, endPoint y: 454, distance: 52.0
click at [1195, 454] on h5 "[PERSON_NAME], DiS." at bounding box center [1204, 465] width 280 height 24
